Goal: Check status: Check status

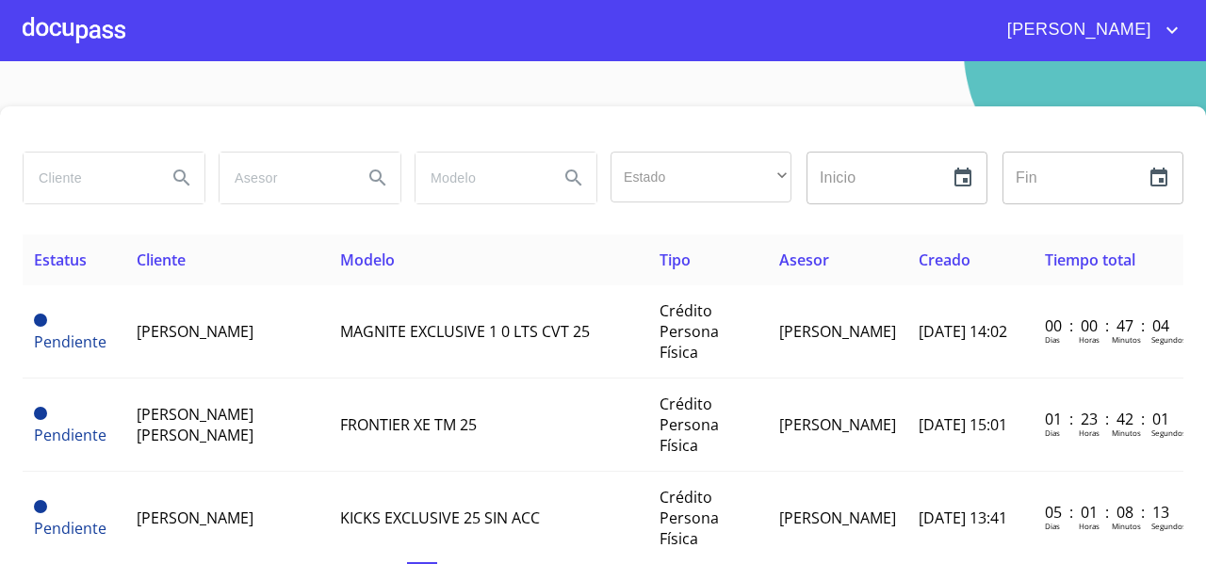
click at [97, 182] on input "search" at bounding box center [88, 178] width 128 height 51
type input "[PERSON_NAME]"
click at [171, 167] on icon "Search" at bounding box center [182, 178] width 23 height 23
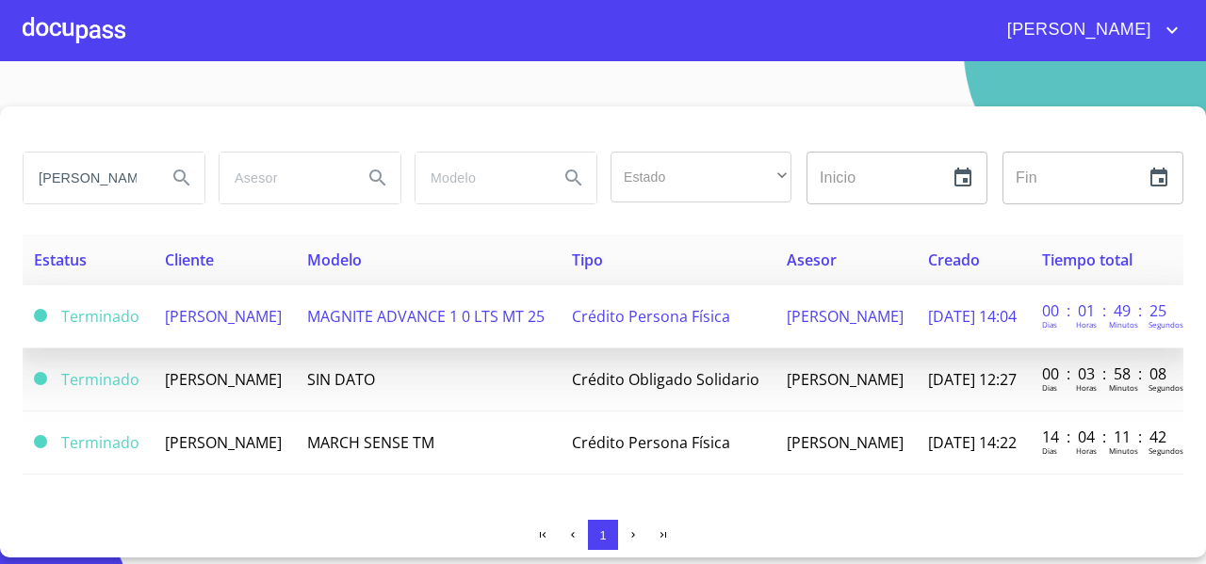
click at [219, 323] on td "[PERSON_NAME]" at bounding box center [225, 316] width 142 height 63
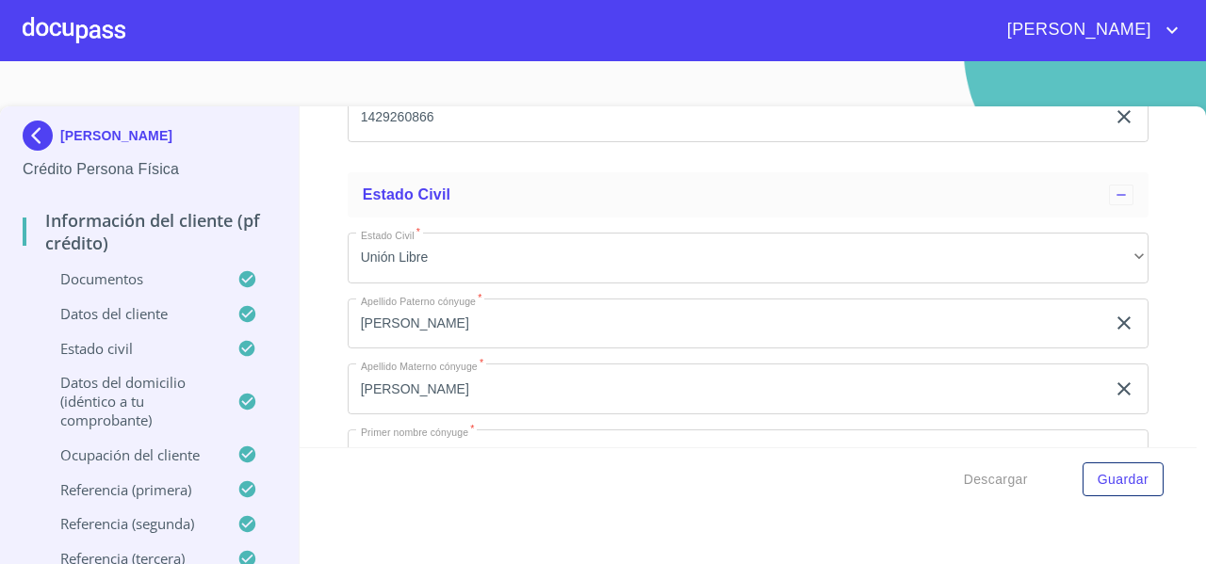
scroll to position [5270, 0]
